Goal: Task Accomplishment & Management: Manage account settings

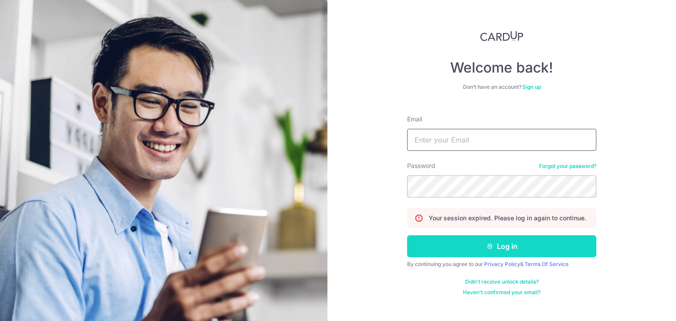
type input "[EMAIL_ADDRESS][DOMAIN_NAME]"
click at [450, 239] on button "Log in" at bounding box center [501, 247] width 189 height 22
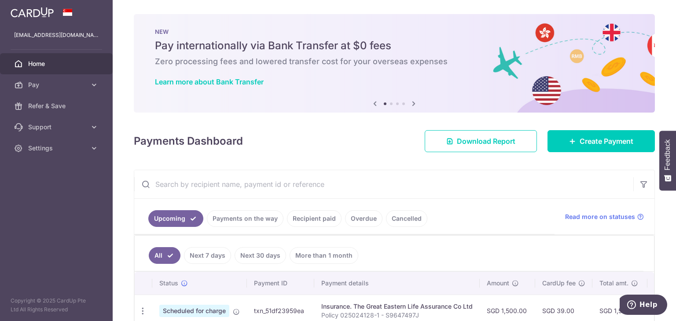
scroll to position [16, 0]
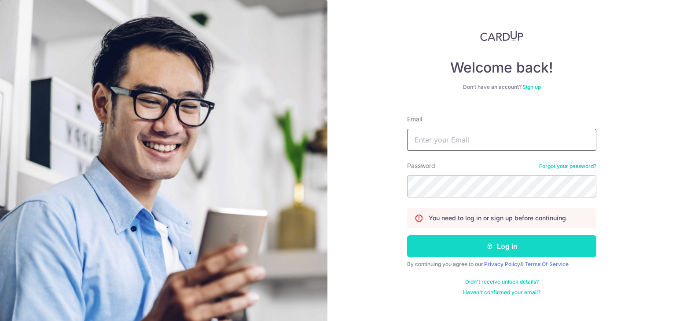
type input "[EMAIL_ADDRESS][DOMAIN_NAME]"
click at [438, 243] on button "Log in" at bounding box center [501, 247] width 189 height 22
